Goal: Information Seeking & Learning: Learn about a topic

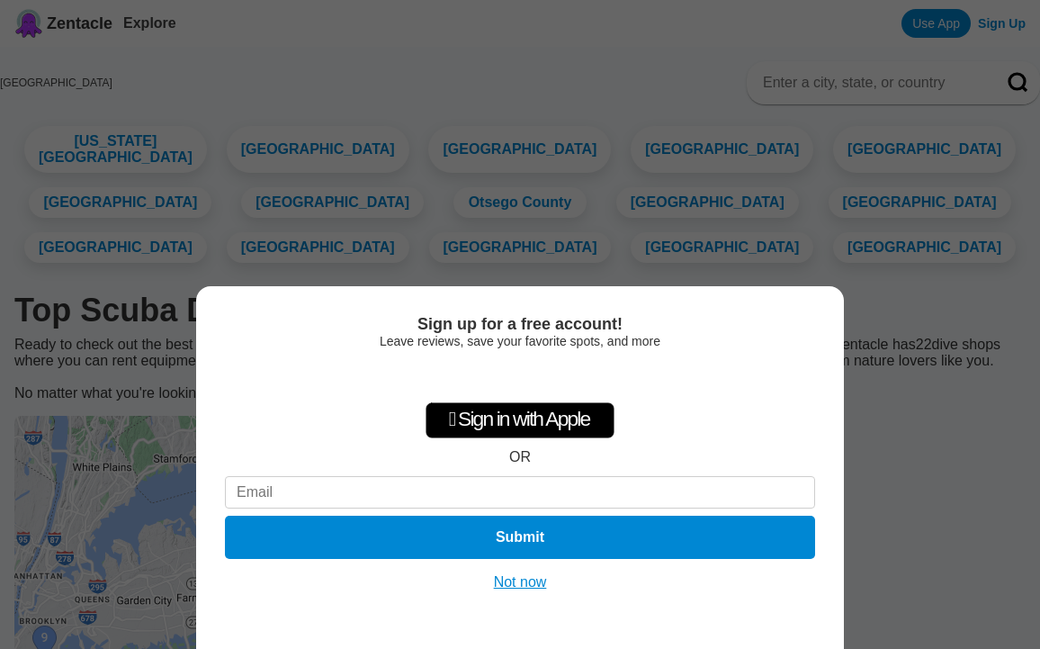
click at [510, 584] on button "Not now" at bounding box center [521, 582] width 64 height 18
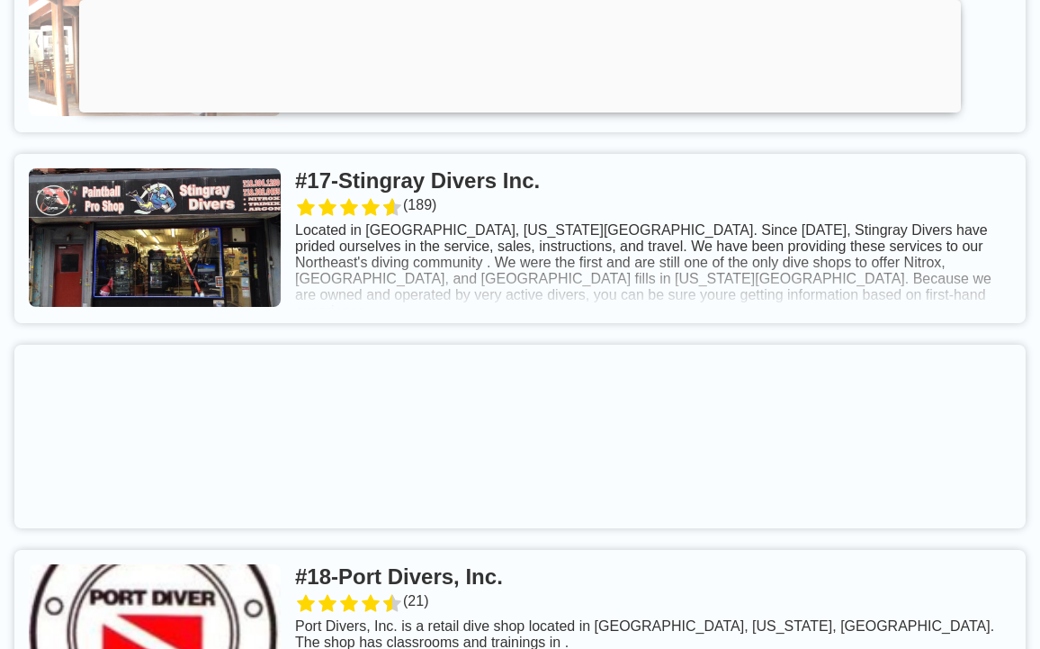
scroll to position [5042, 0]
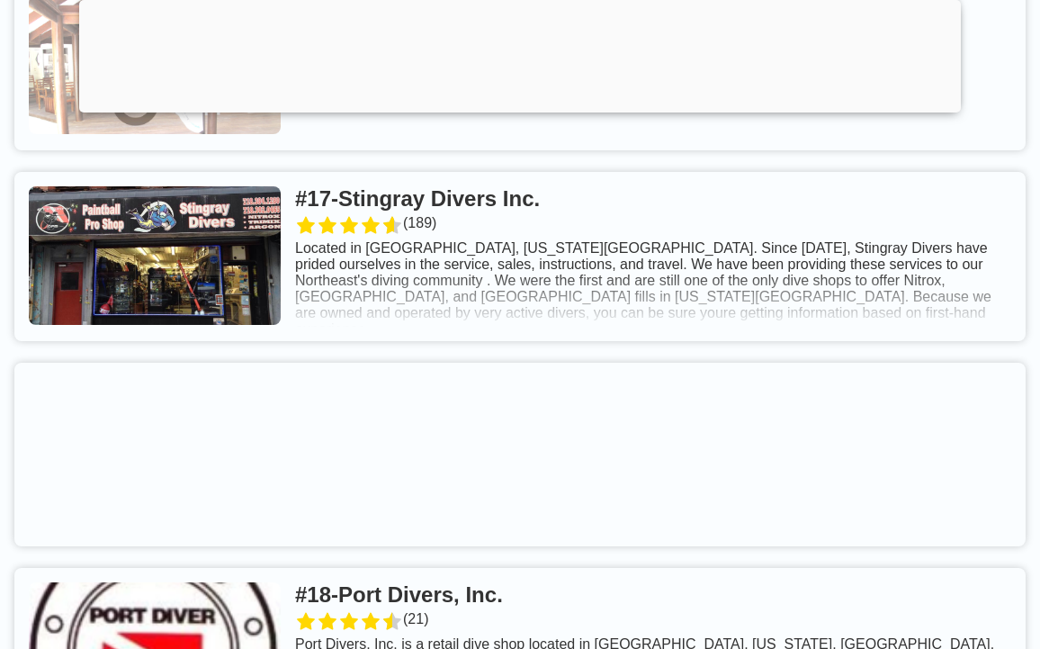
click at [265, 341] on link at bounding box center [519, 256] width 1011 height 169
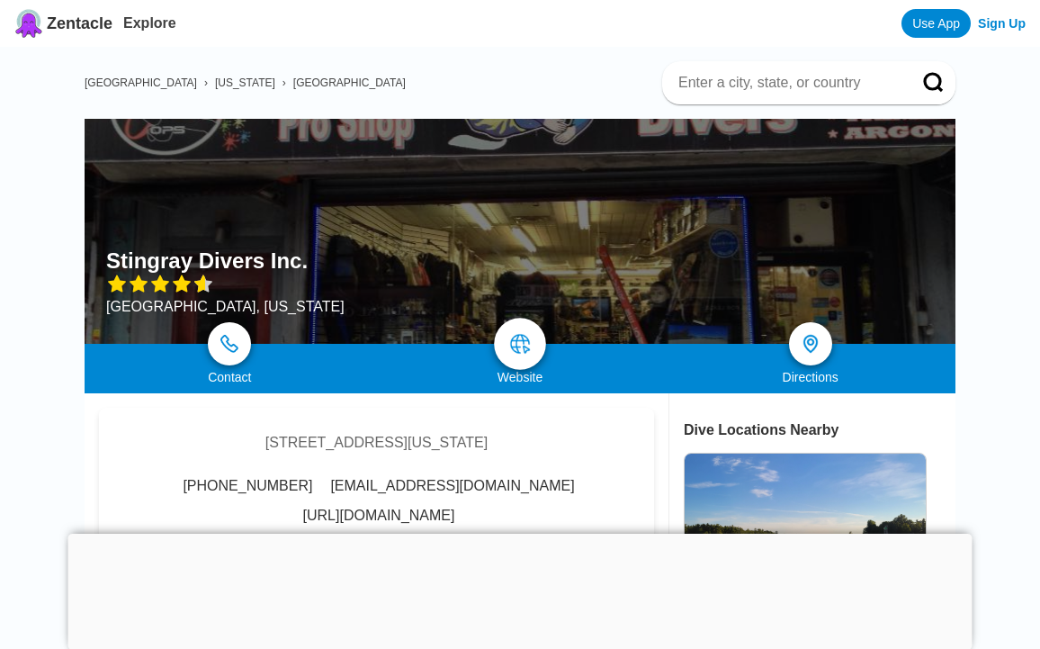
click at [530, 339] on img at bounding box center [520, 344] width 22 height 22
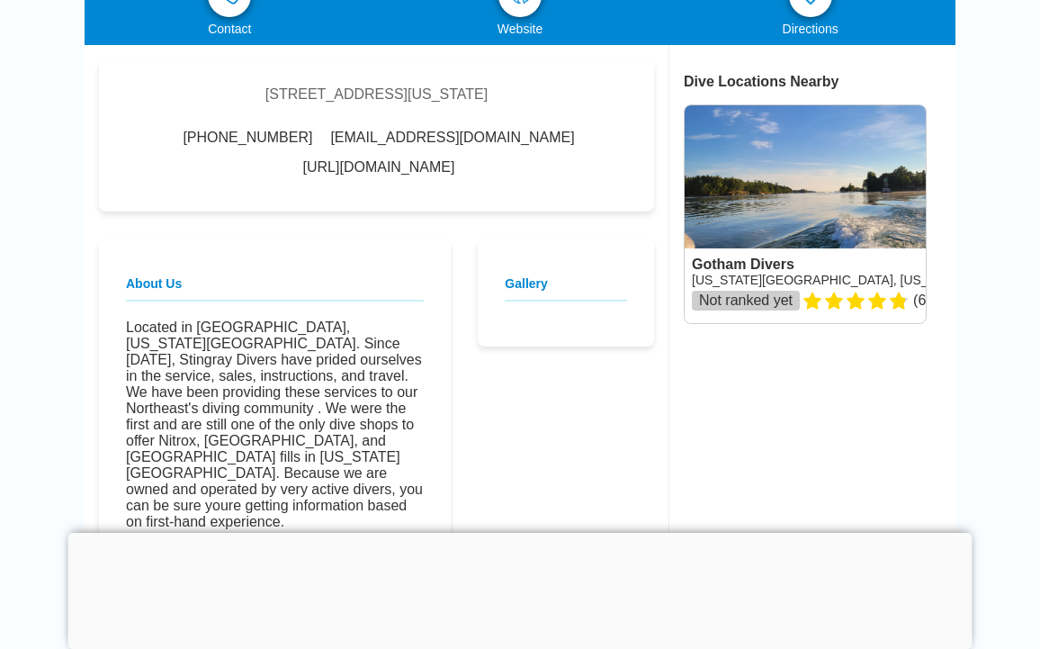
scroll to position [337, 0]
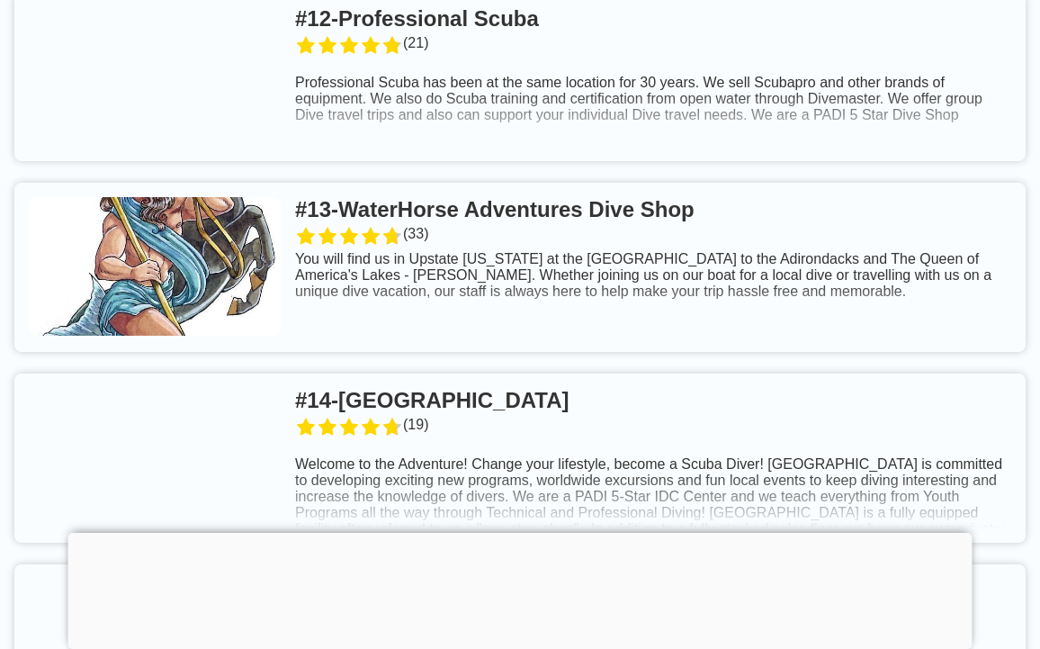
scroll to position [3512, 0]
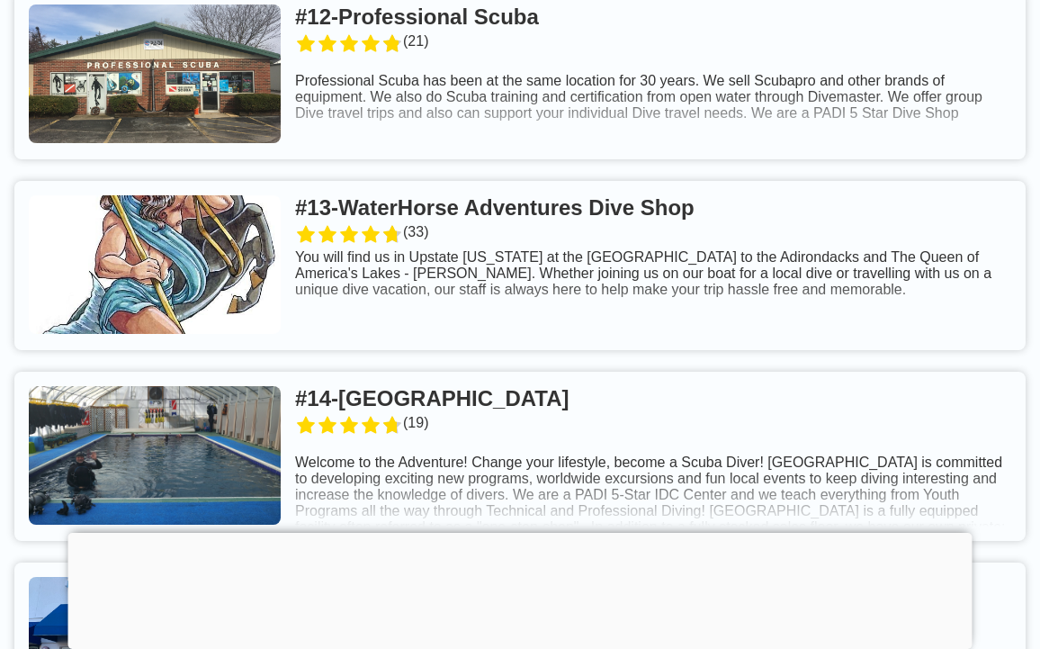
click at [364, 269] on link at bounding box center [519, 265] width 1011 height 169
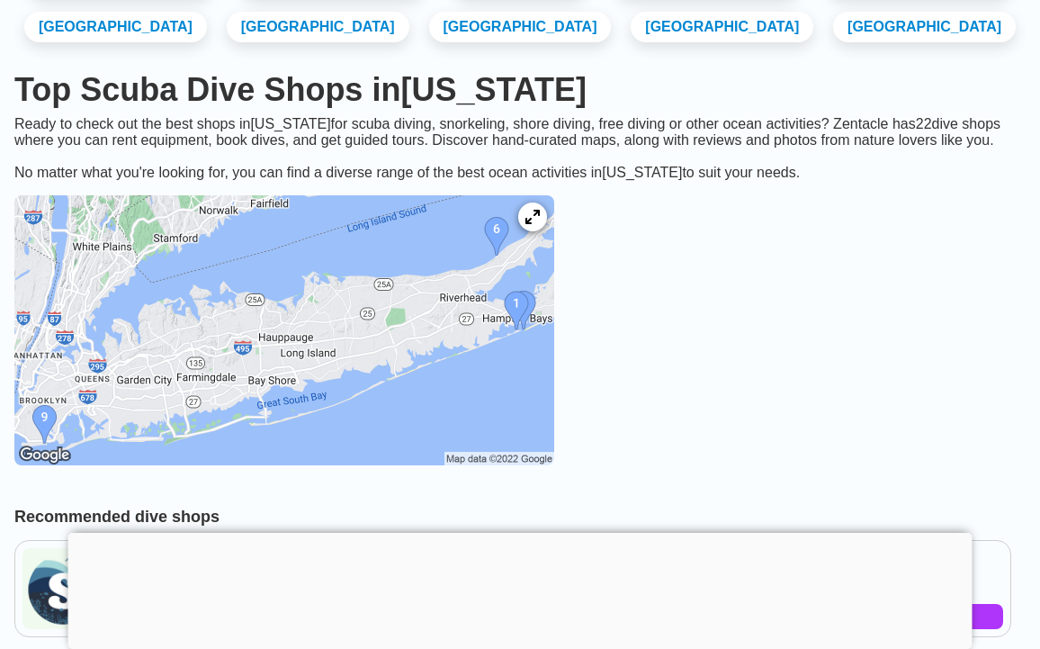
scroll to position [323, 0]
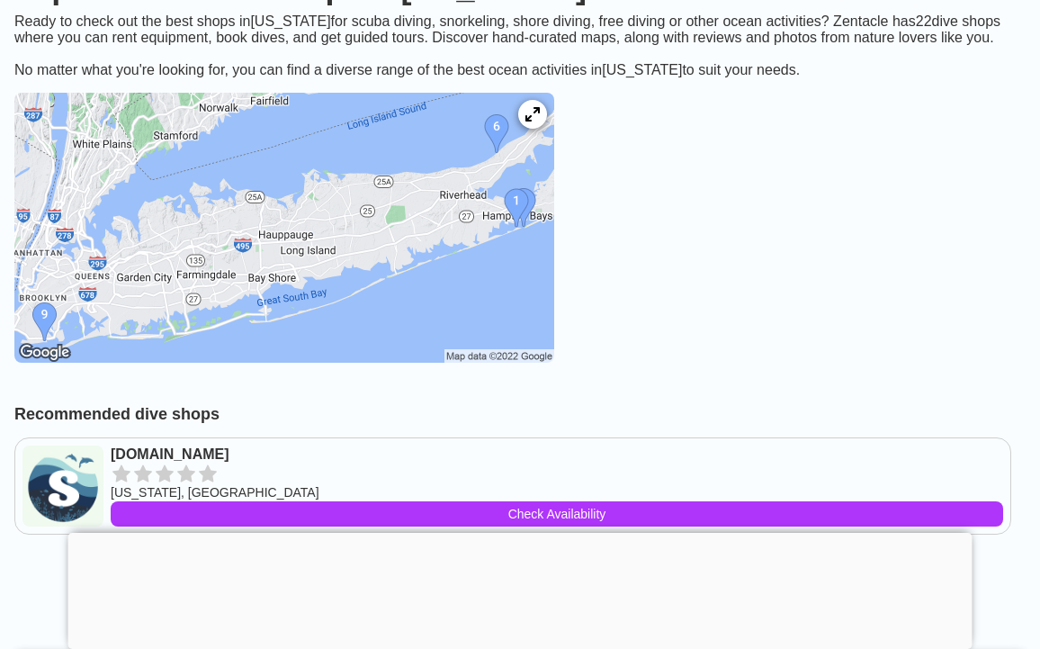
click at [554, 265] on img at bounding box center [284, 228] width 540 height 270
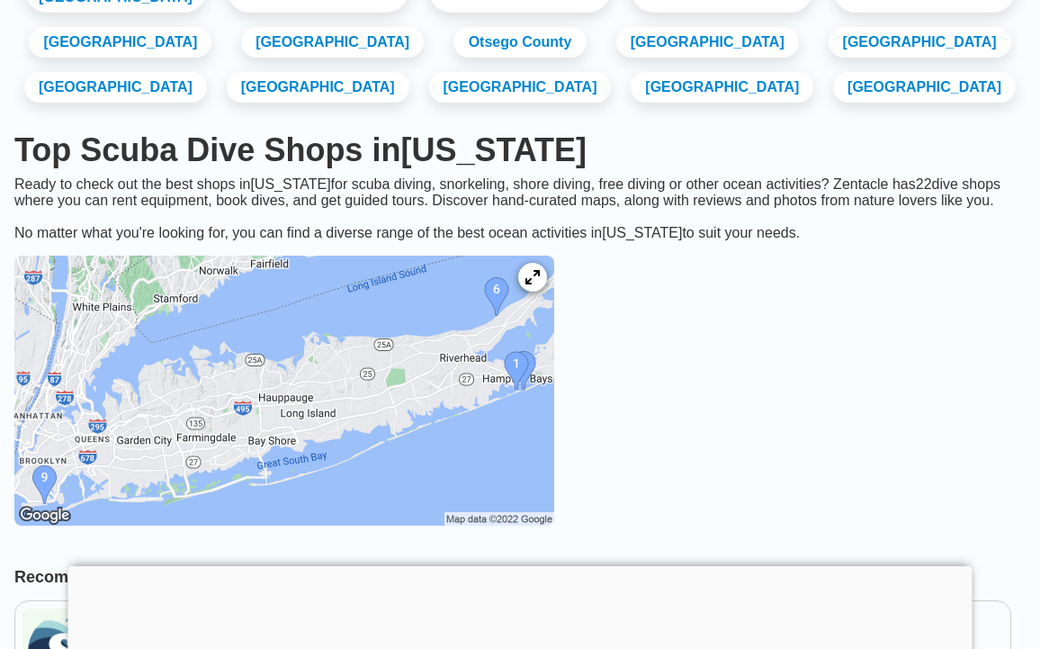
scroll to position [323, 0]
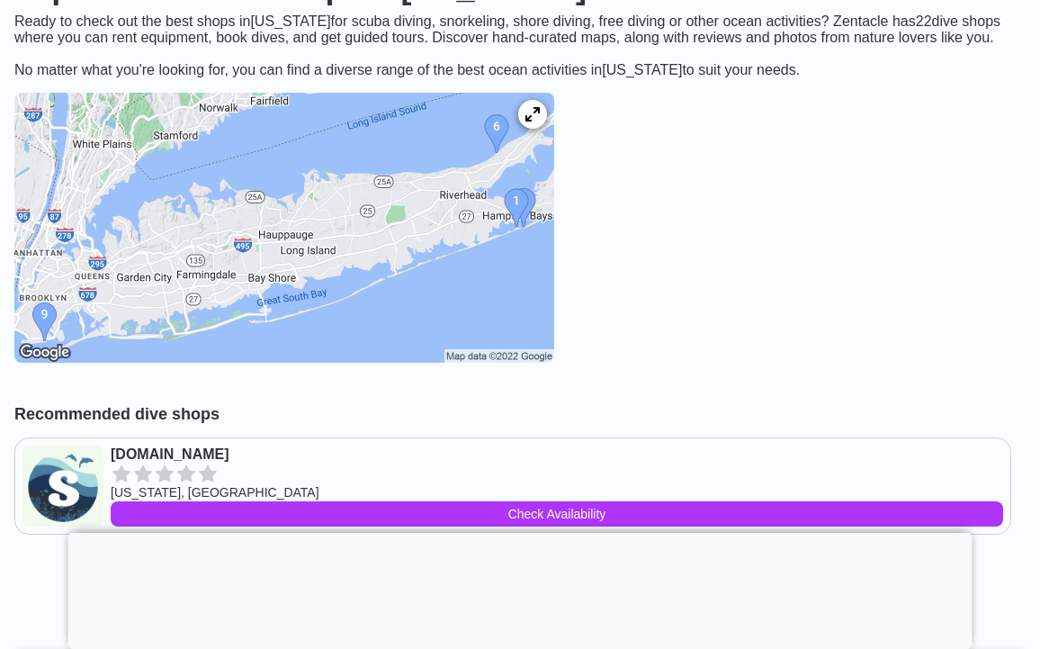
click at [102, 363] on img at bounding box center [284, 228] width 540 height 270
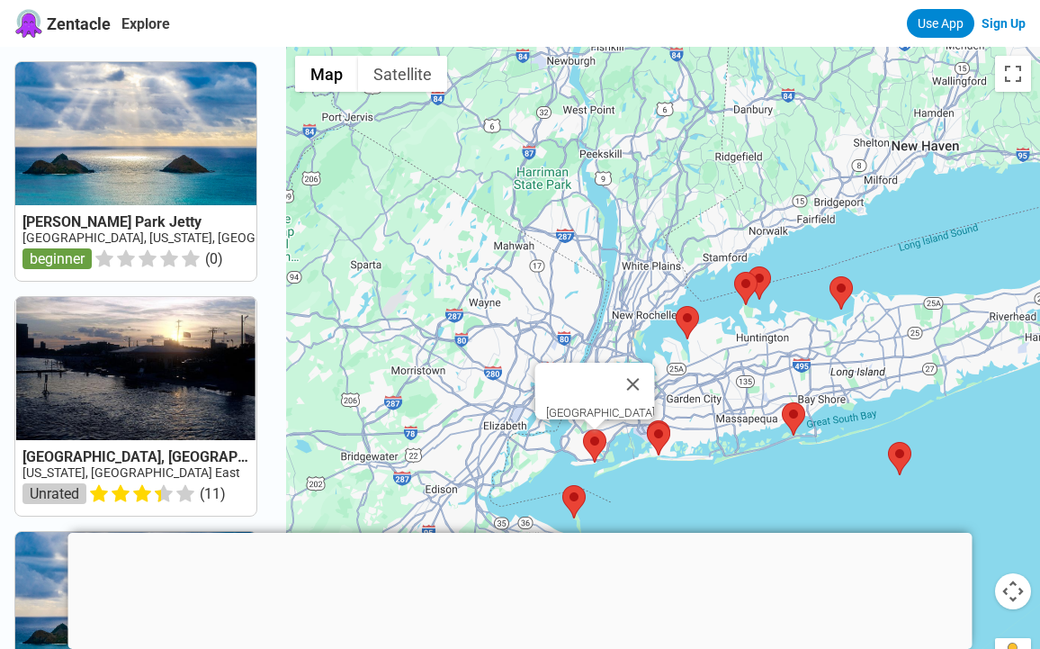
click at [583, 429] on area at bounding box center [583, 429] width 0 height 0
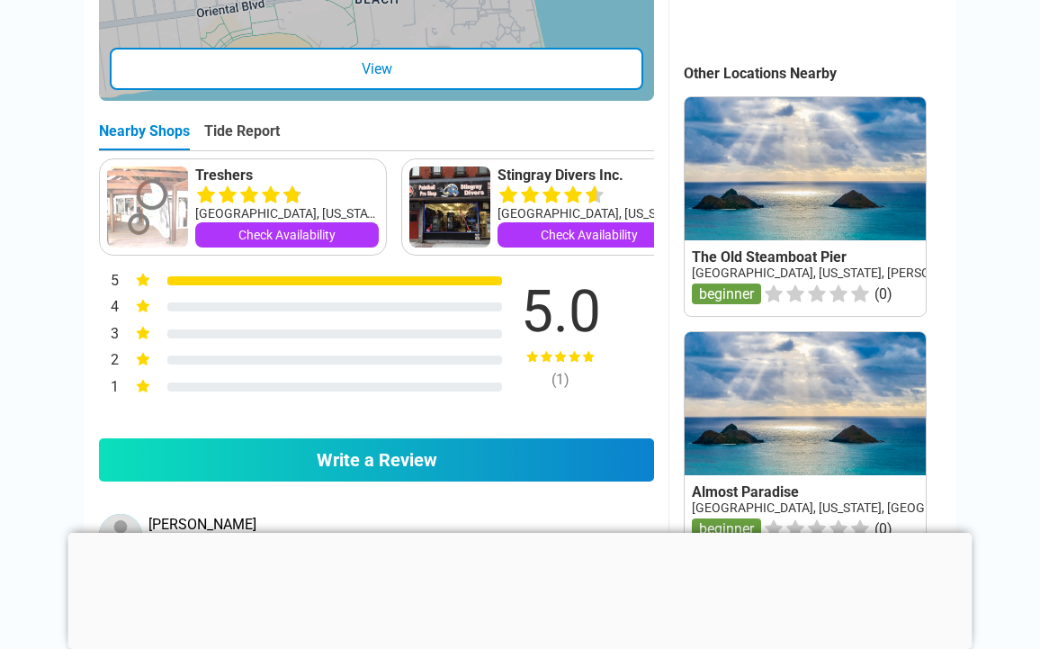
scroll to position [824, 0]
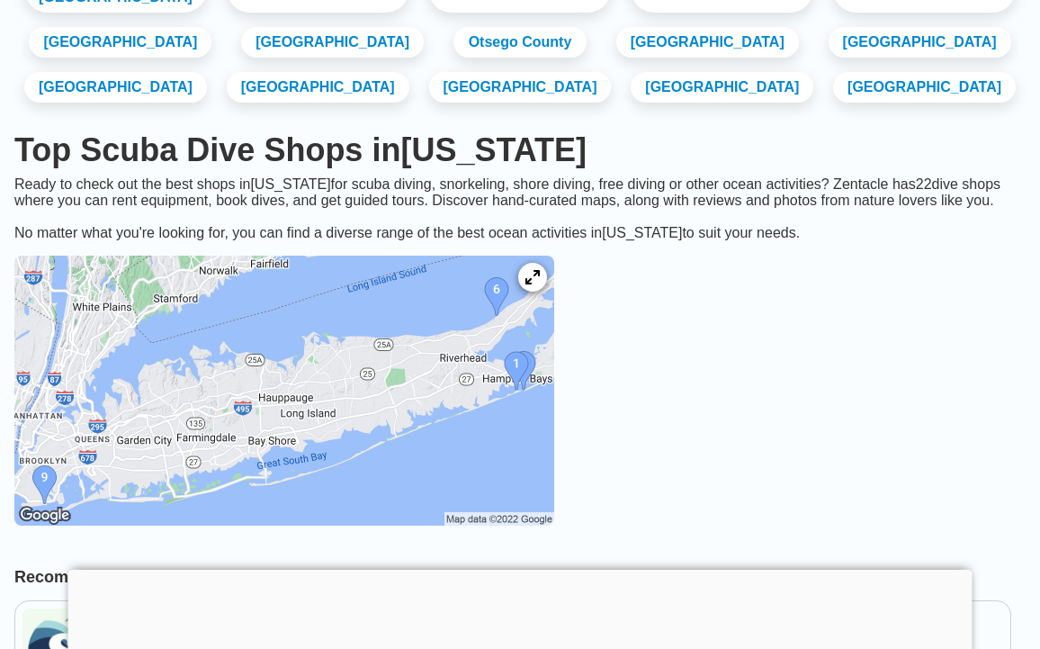
scroll to position [323, 0]
